Goal: Task Accomplishment & Management: Use online tool/utility

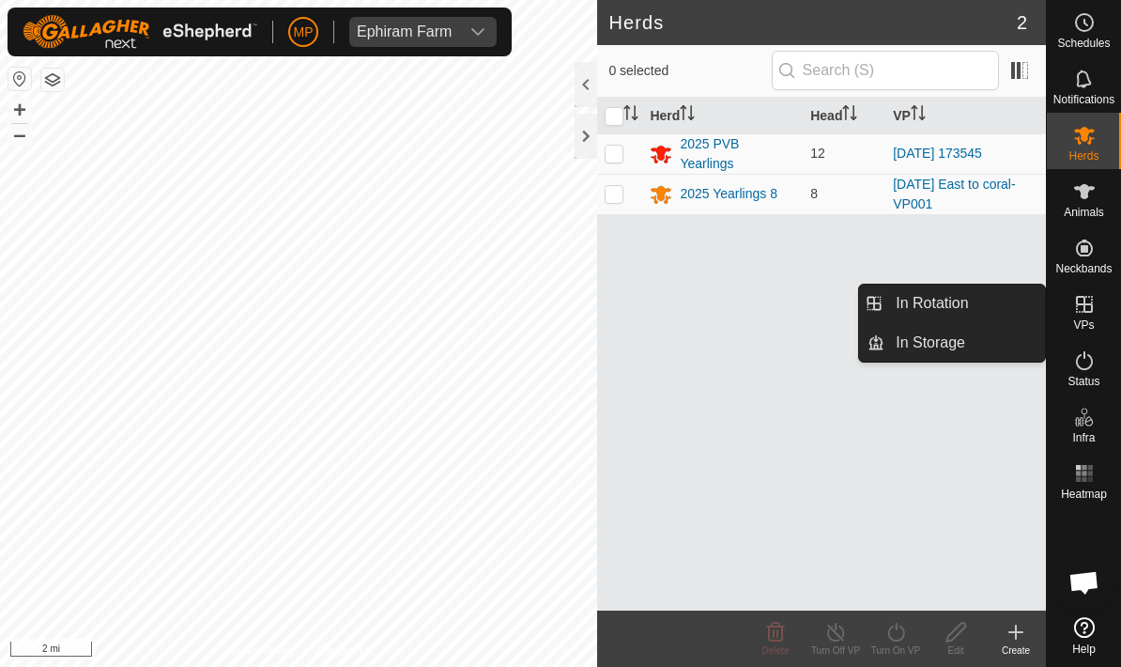
click at [967, 304] on span "In Rotation" at bounding box center [932, 303] width 72 height 23
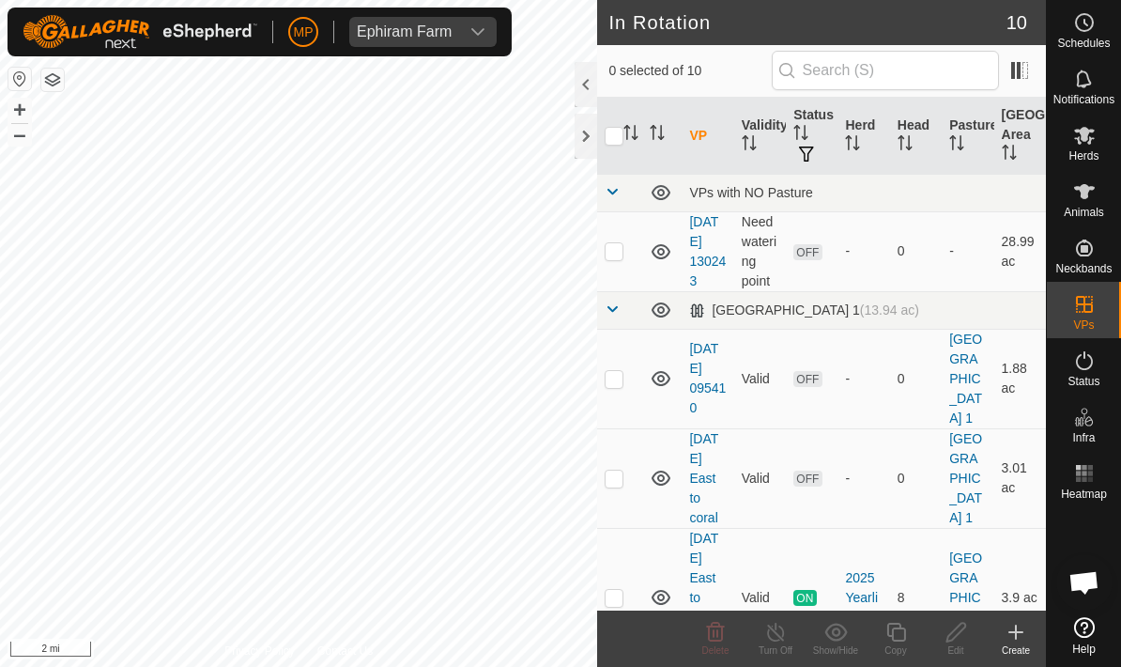
click at [1011, 635] on icon at bounding box center [1016, 632] width 23 height 23
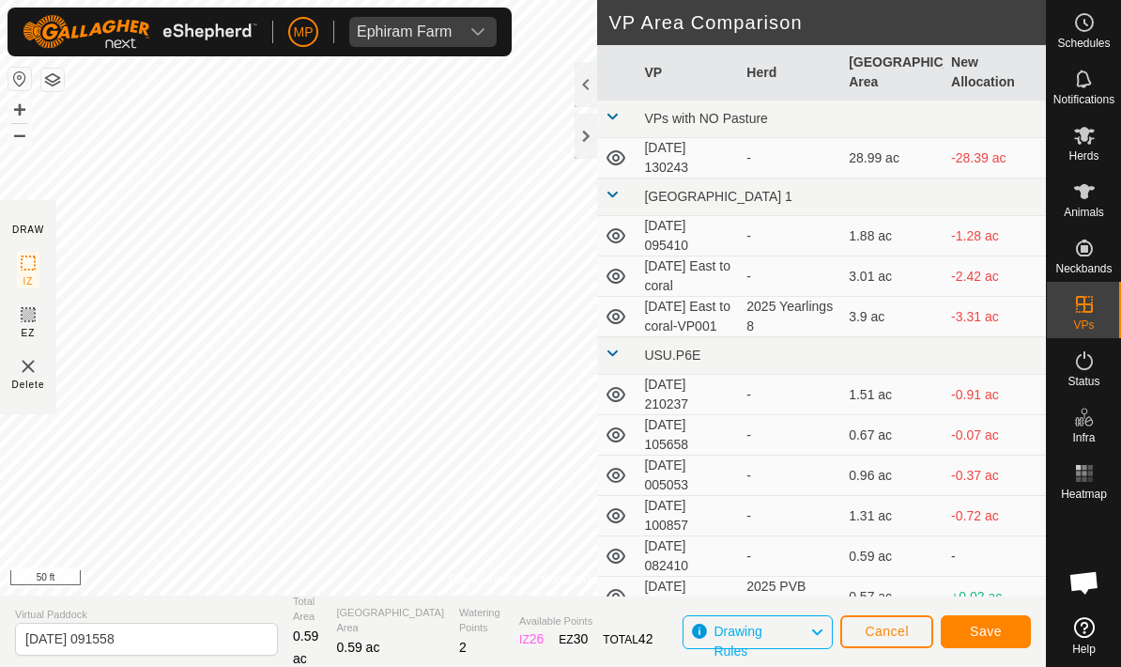
click at [994, 632] on span "Save" at bounding box center [986, 631] width 32 height 15
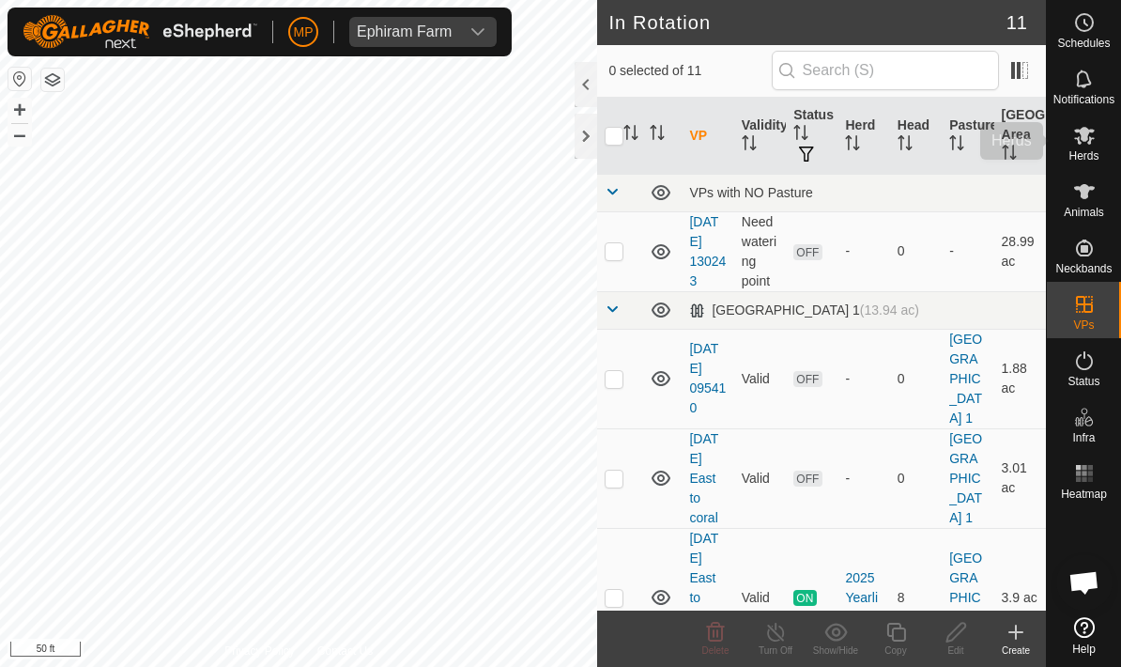
click at [1098, 138] on es-mob-svg-icon at bounding box center [1085, 135] width 34 height 30
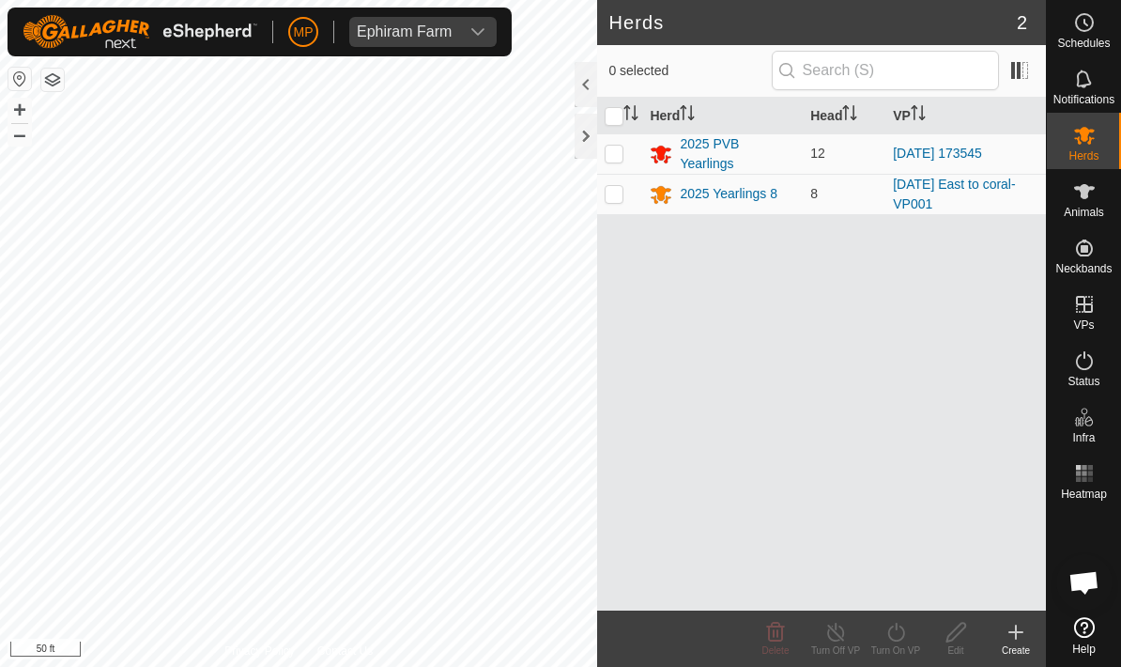
click at [617, 158] on p-checkbox at bounding box center [614, 153] width 19 height 15
checkbox input "true"
click at [887, 631] on icon at bounding box center [896, 632] width 23 height 23
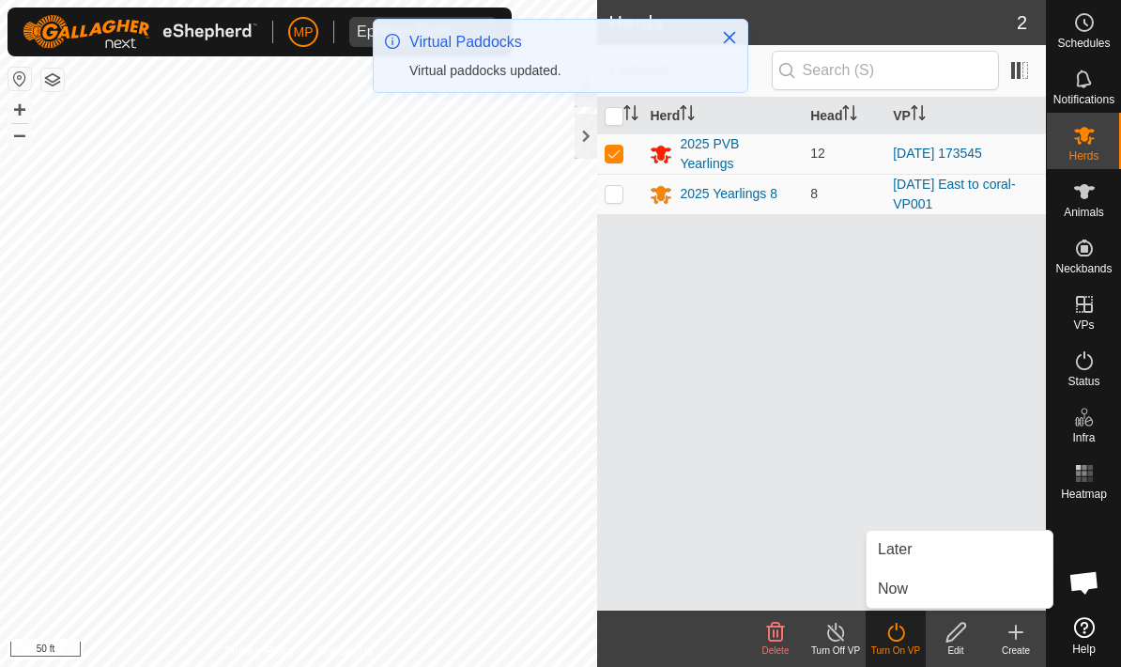
click at [895, 588] on span "Now" at bounding box center [893, 589] width 30 height 23
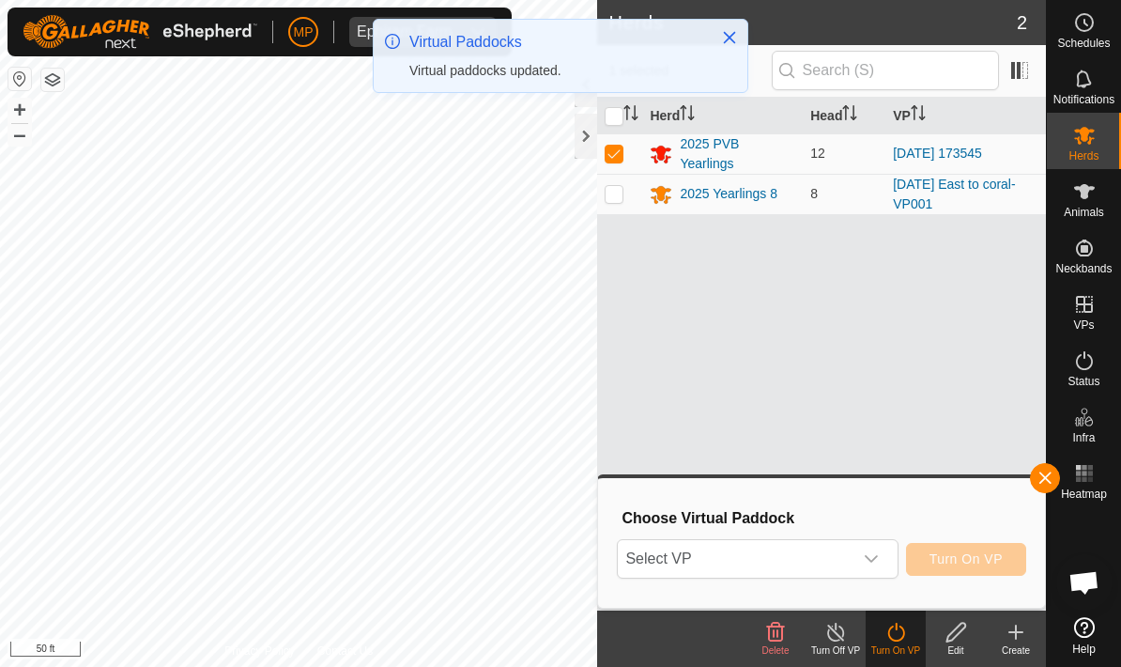
click at [813, 554] on span "Select VP" at bounding box center [735, 559] width 234 height 38
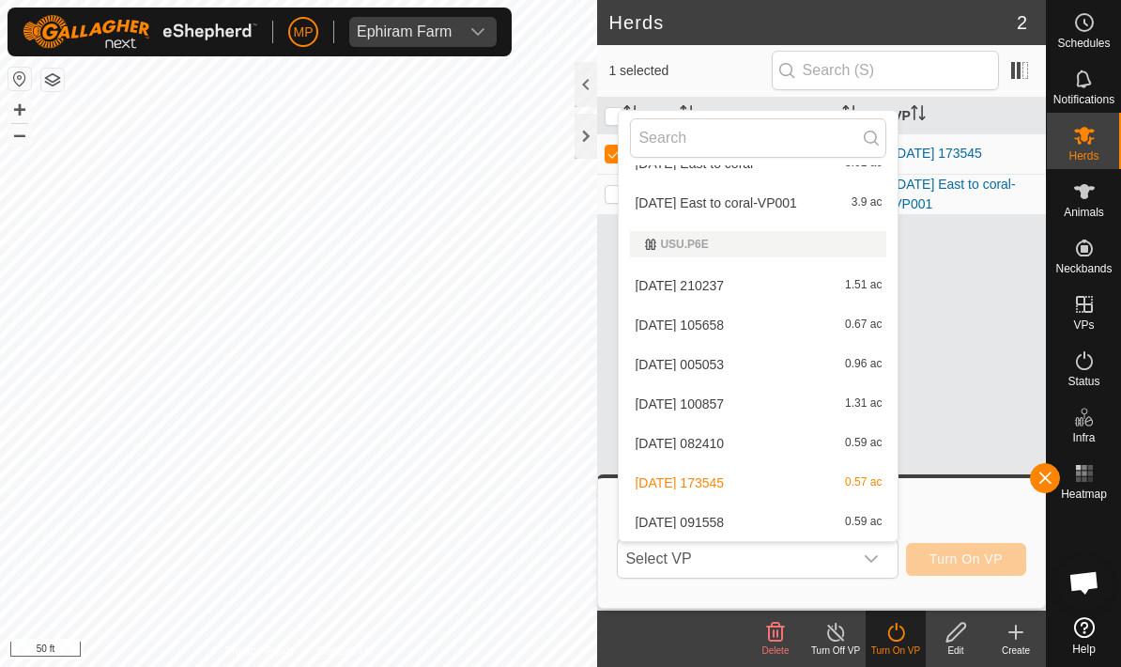
scroll to position [186, 0]
click at [705, 518] on span "[DATE] 091558" at bounding box center [679, 522] width 89 height 13
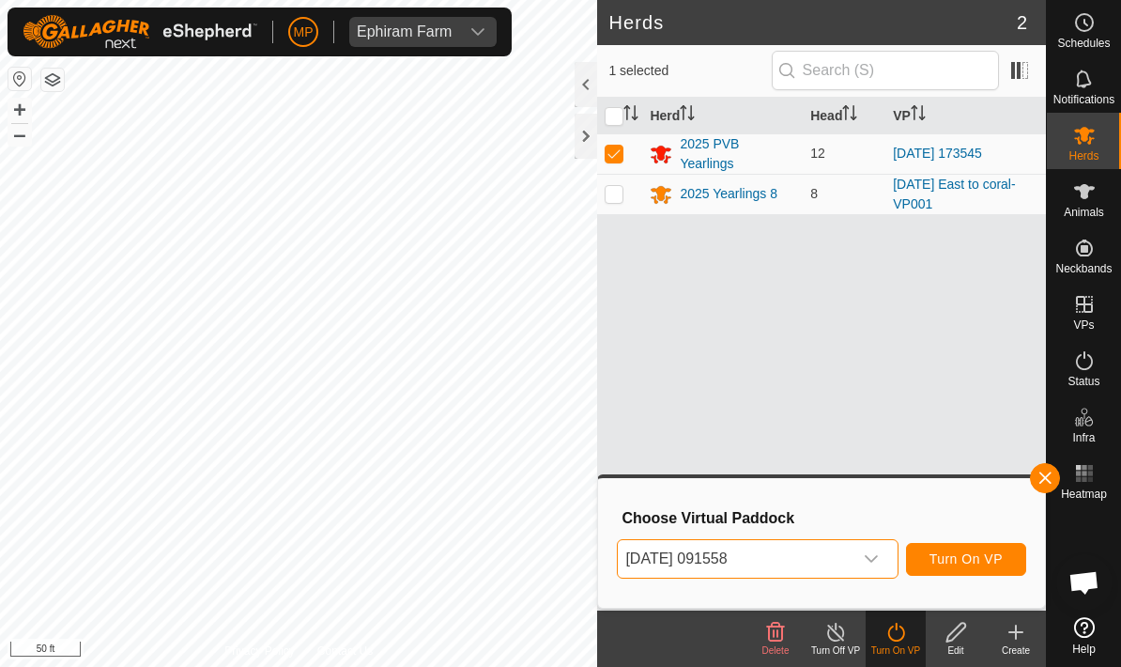
click at [984, 559] on span "Turn On VP" at bounding box center [966, 558] width 73 height 15
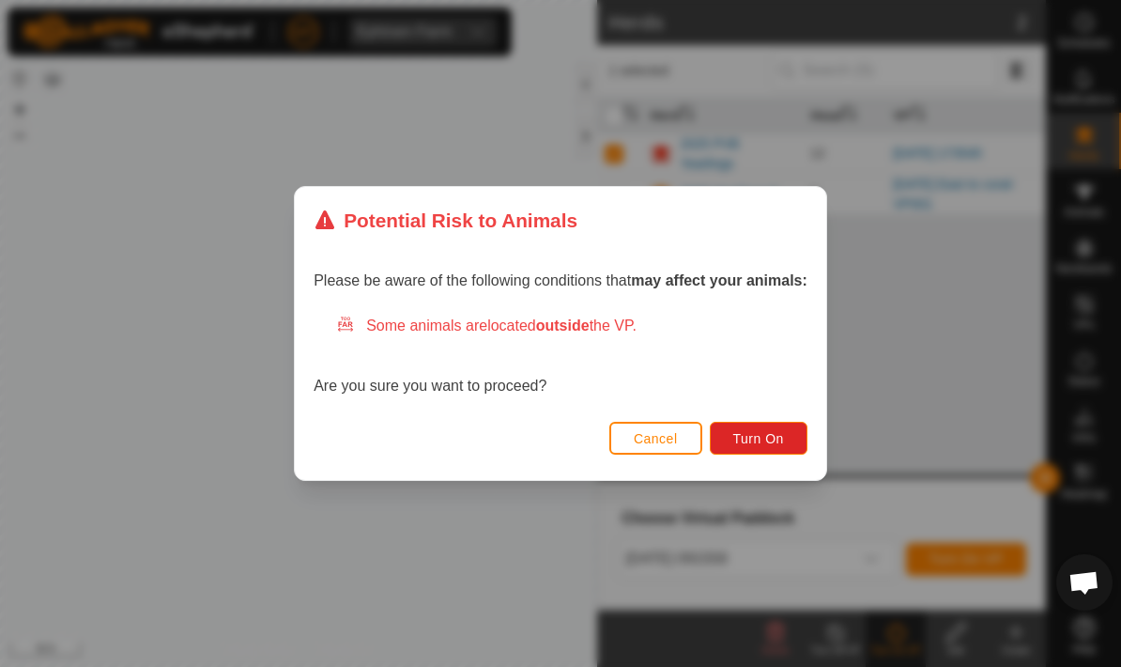
click at [763, 439] on span "Turn On" at bounding box center [758, 438] width 51 height 15
